Goal: Task Accomplishment & Management: Use online tool/utility

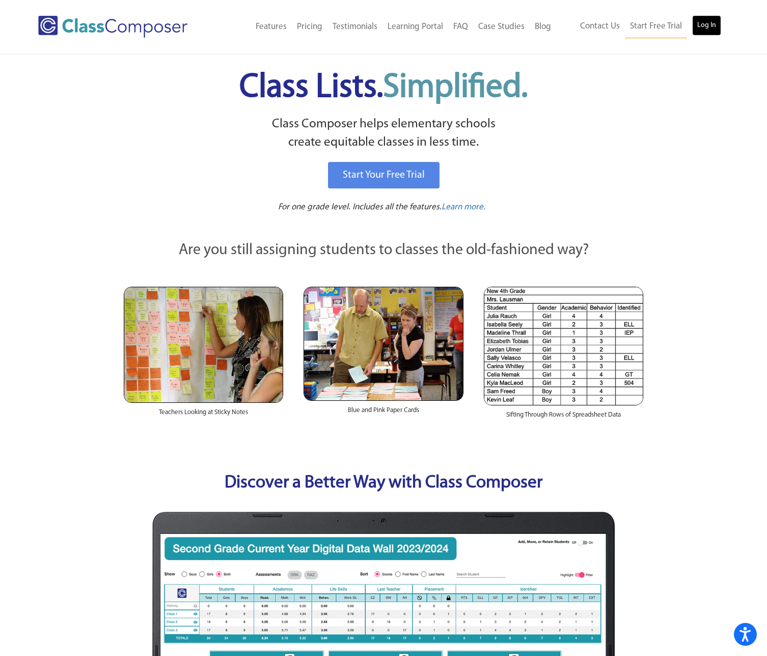
click at [709, 27] on link "Log In" at bounding box center [706, 25] width 29 height 20
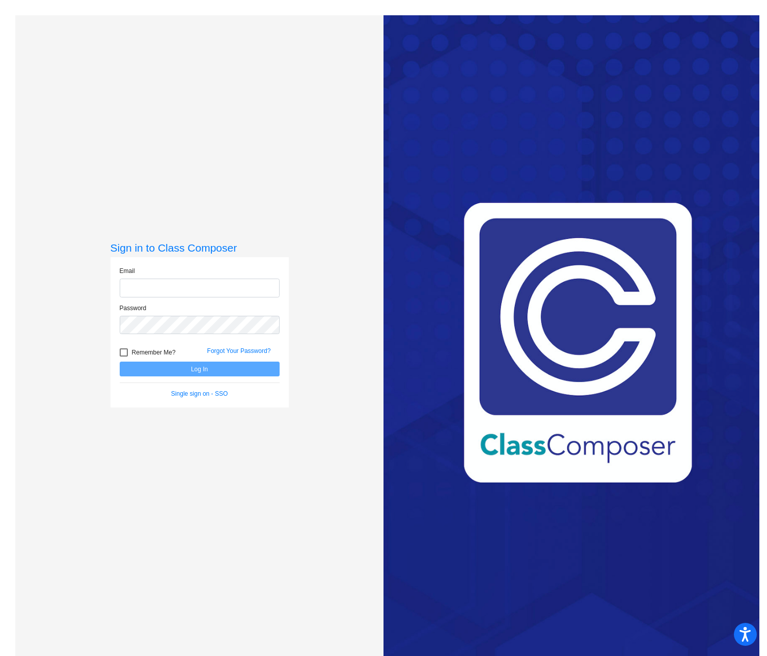
type input "jhorky@psdschools.org"
click at [242, 371] on button "Log In" at bounding box center [200, 369] width 160 height 15
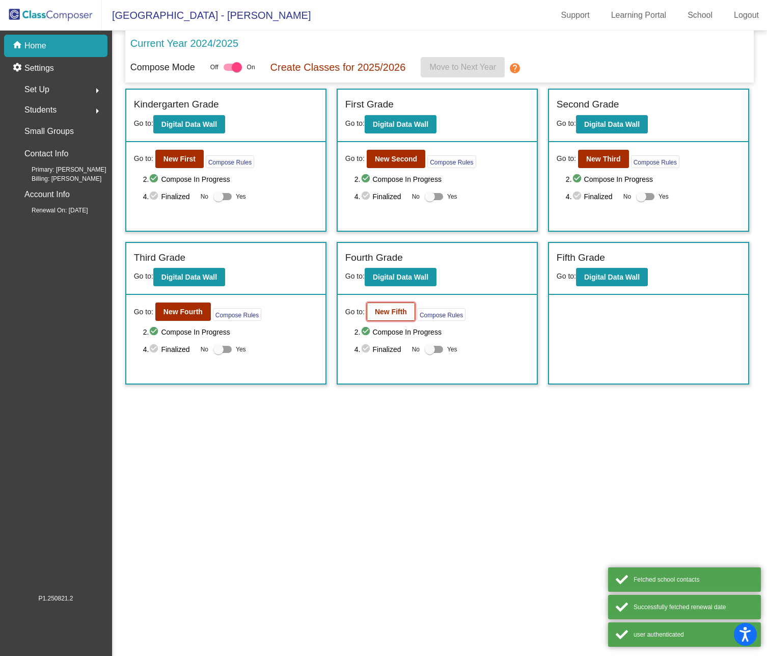
click at [388, 314] on b "New Fifth" at bounding box center [391, 312] width 32 height 8
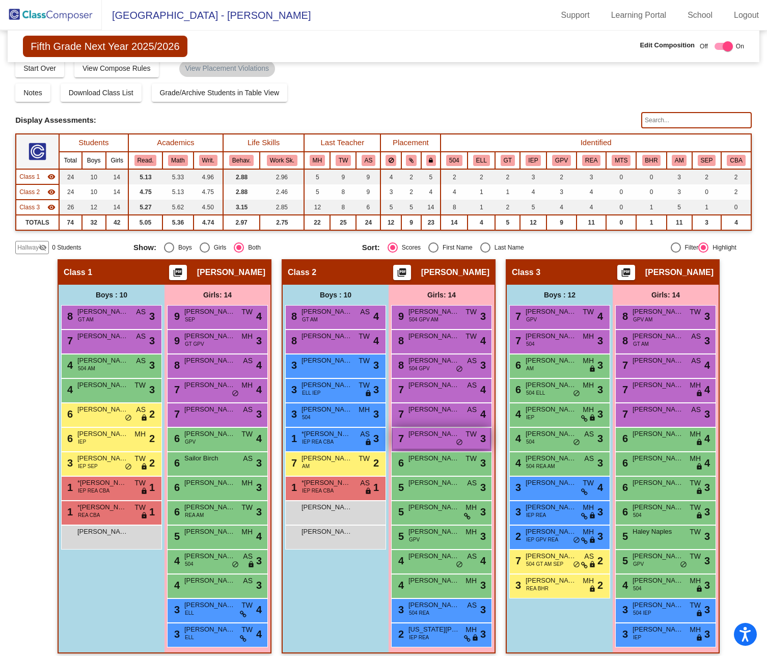
scroll to position [18, 0]
